Goal: Task Accomplishment & Management: Complete application form

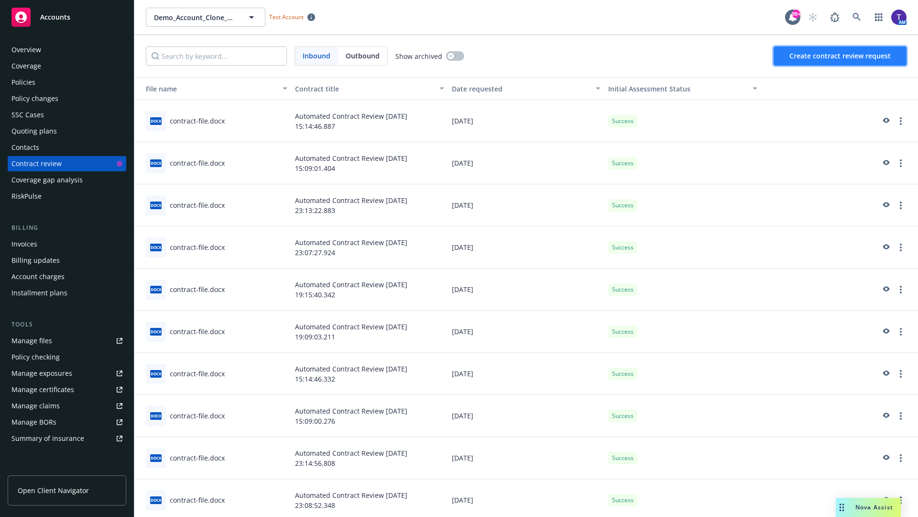
click at [841, 56] on span "Create contract review request" at bounding box center [840, 55] width 101 height 9
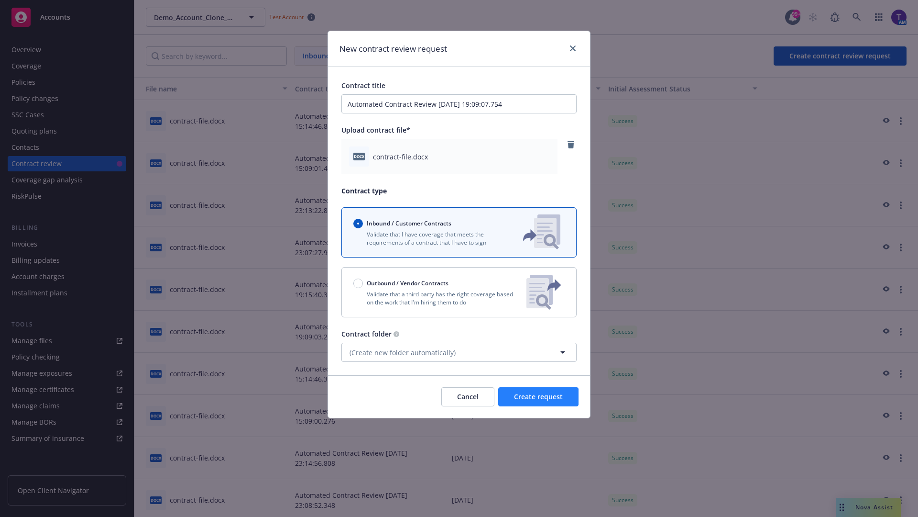
type input "Automated Contract Review 09-22-2025 19:09:07.754"
click at [539, 397] on span "Create request" at bounding box center [538, 396] width 49 height 9
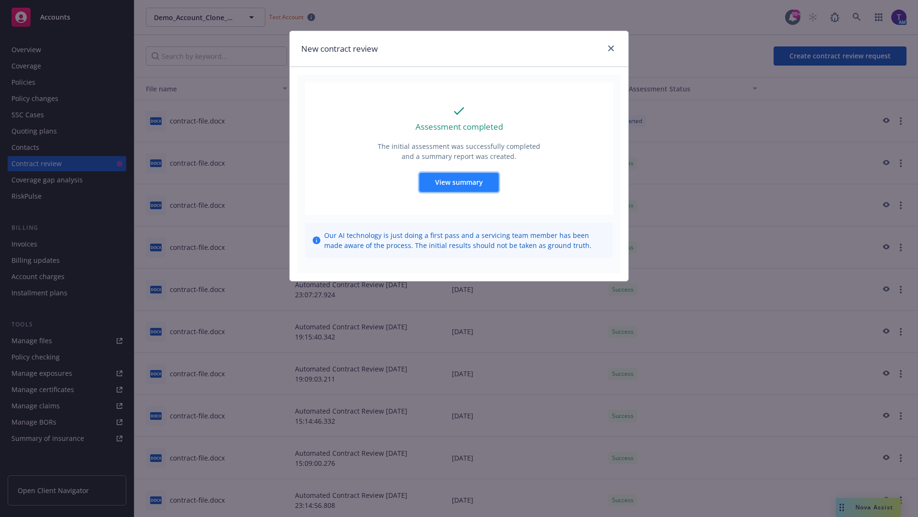
click at [459, 182] on span "View summary" at bounding box center [459, 181] width 48 height 9
